Goal: Task Accomplishment & Management: Manage account settings

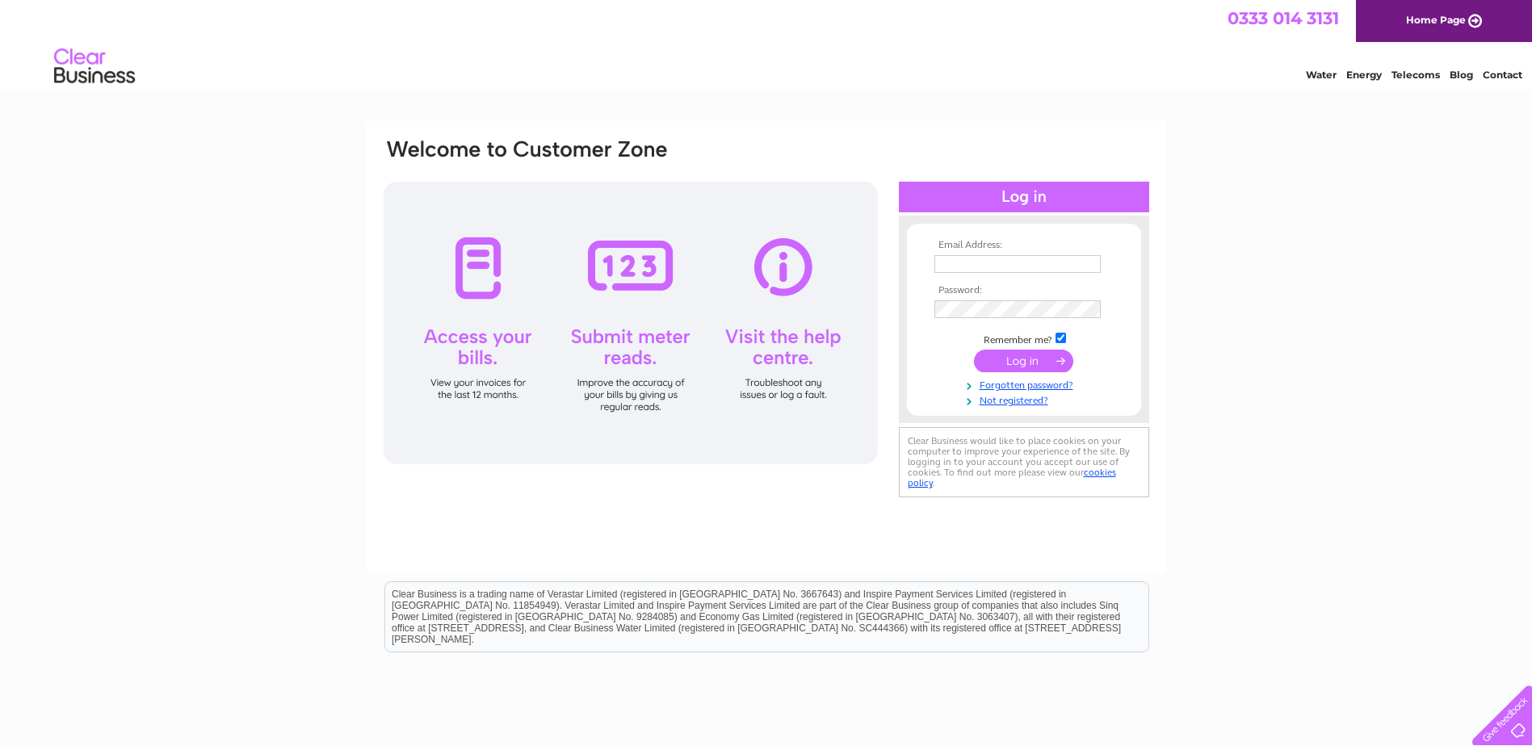
type input "westwaybingo@hotmail.co.uk"
click at [1044, 357] on input "submit" at bounding box center [1023, 361] width 99 height 23
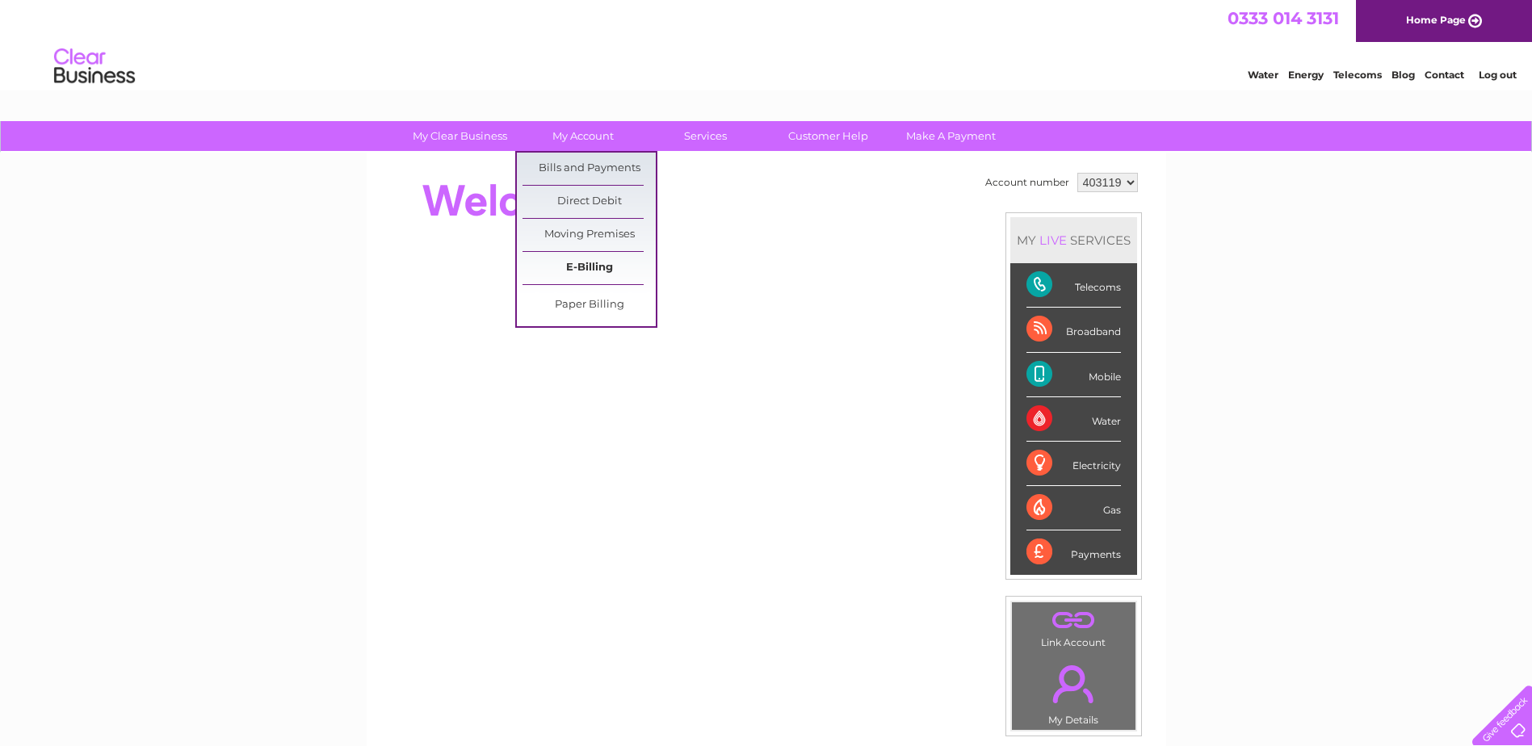
click at [581, 272] on link "E-Billing" at bounding box center [588, 268] width 133 height 32
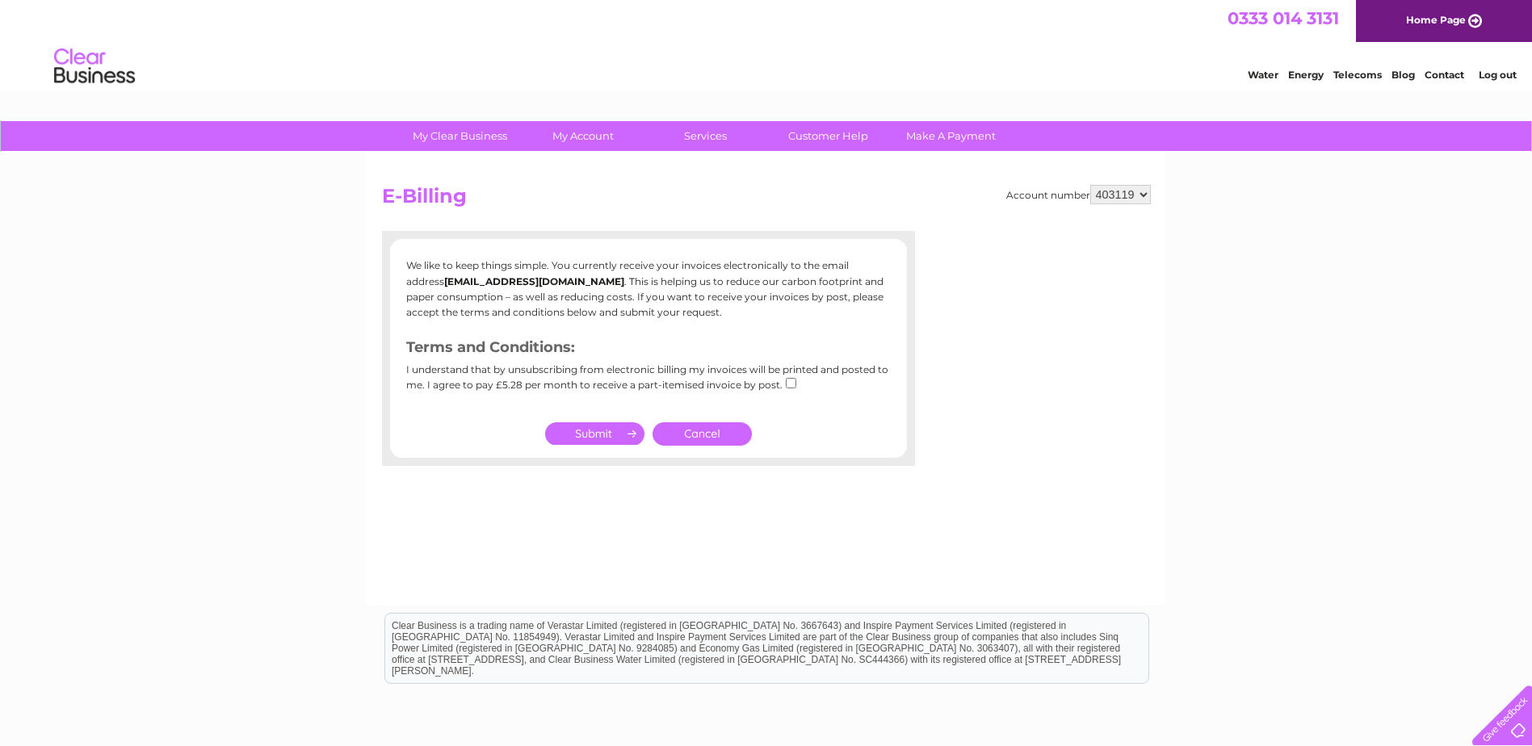
click at [702, 436] on link "Cancel" at bounding box center [701, 433] width 99 height 23
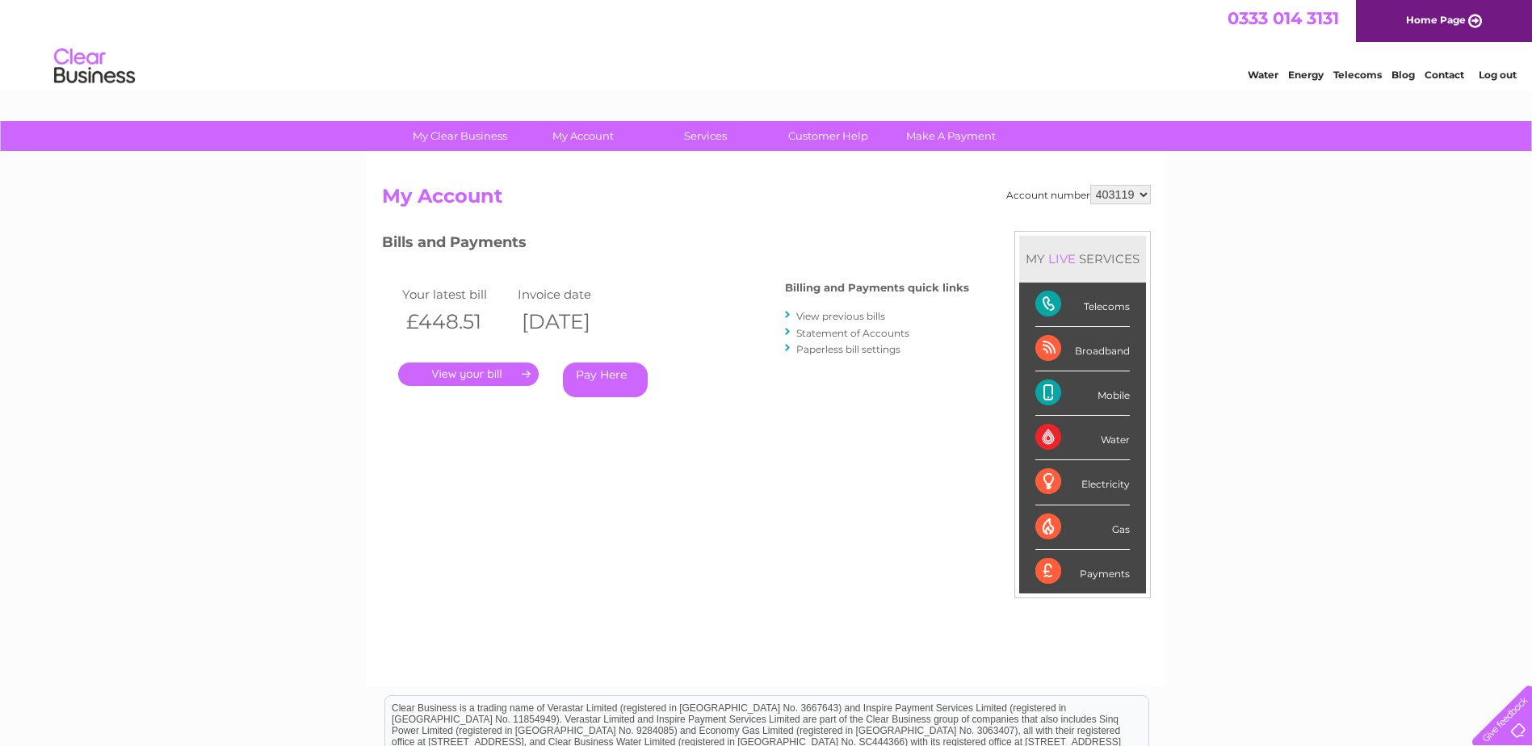
click at [488, 378] on link "." at bounding box center [468, 374] width 140 height 23
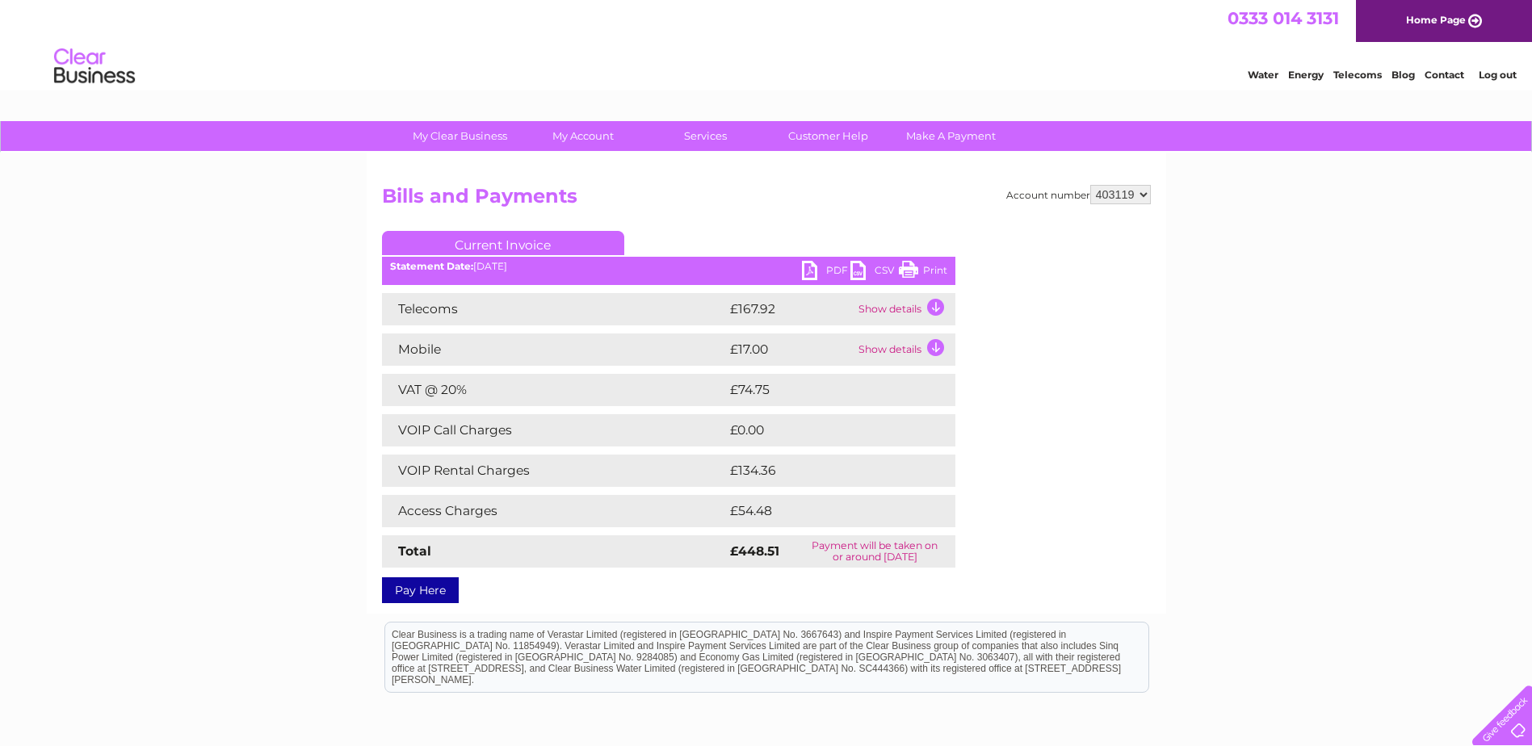
click at [810, 271] on link "PDF" at bounding box center [826, 272] width 48 height 23
click at [1346, 574] on div "My Clear Business Login Details My Details My Preferences Link Account My Accou…" at bounding box center [766, 505] width 1532 height 769
click at [1491, 73] on link "Log out" at bounding box center [1497, 75] width 38 height 12
